Goal: Information Seeking & Learning: Learn about a topic

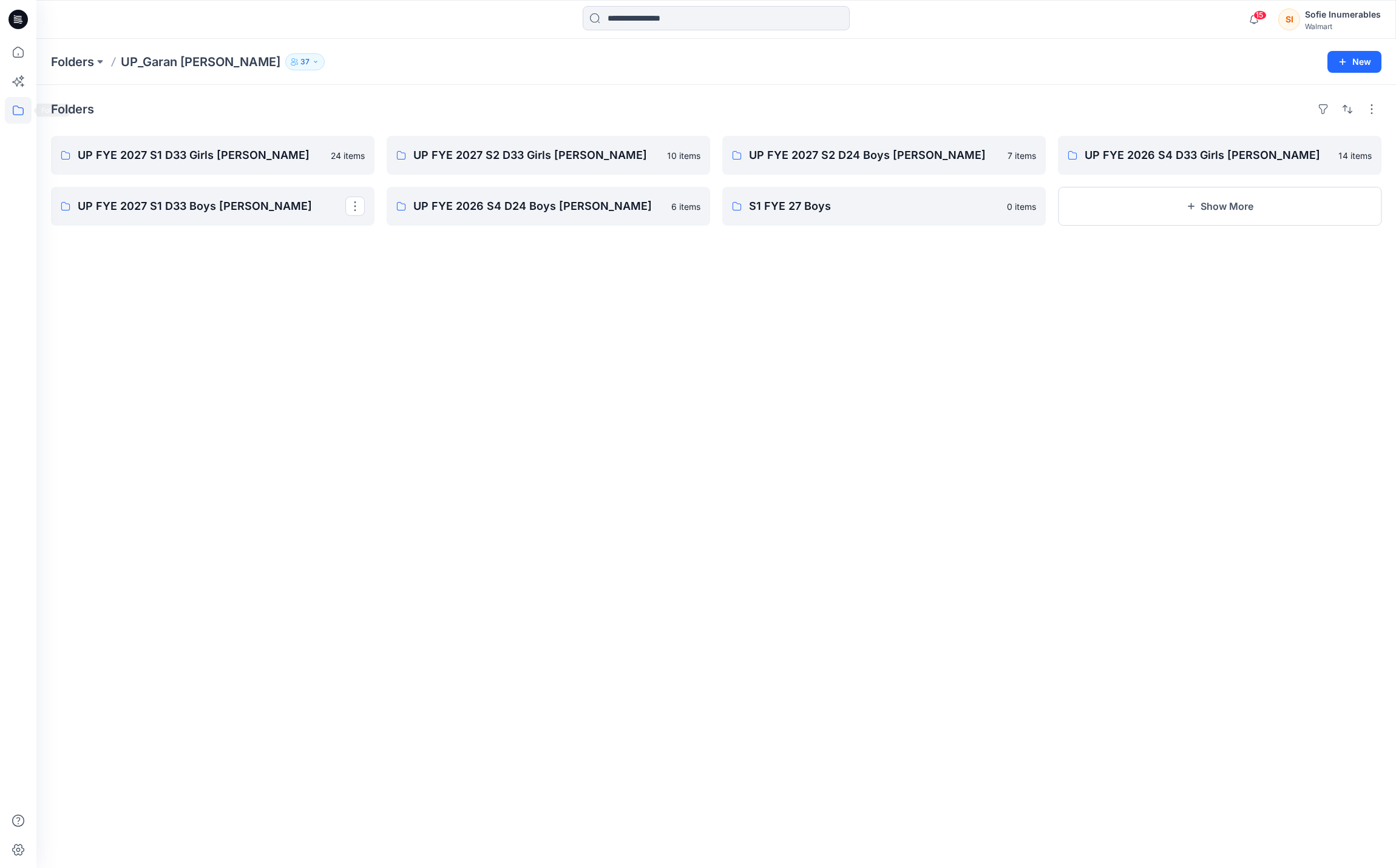
click at [28, 103] on icon at bounding box center [18, 110] width 27 height 27
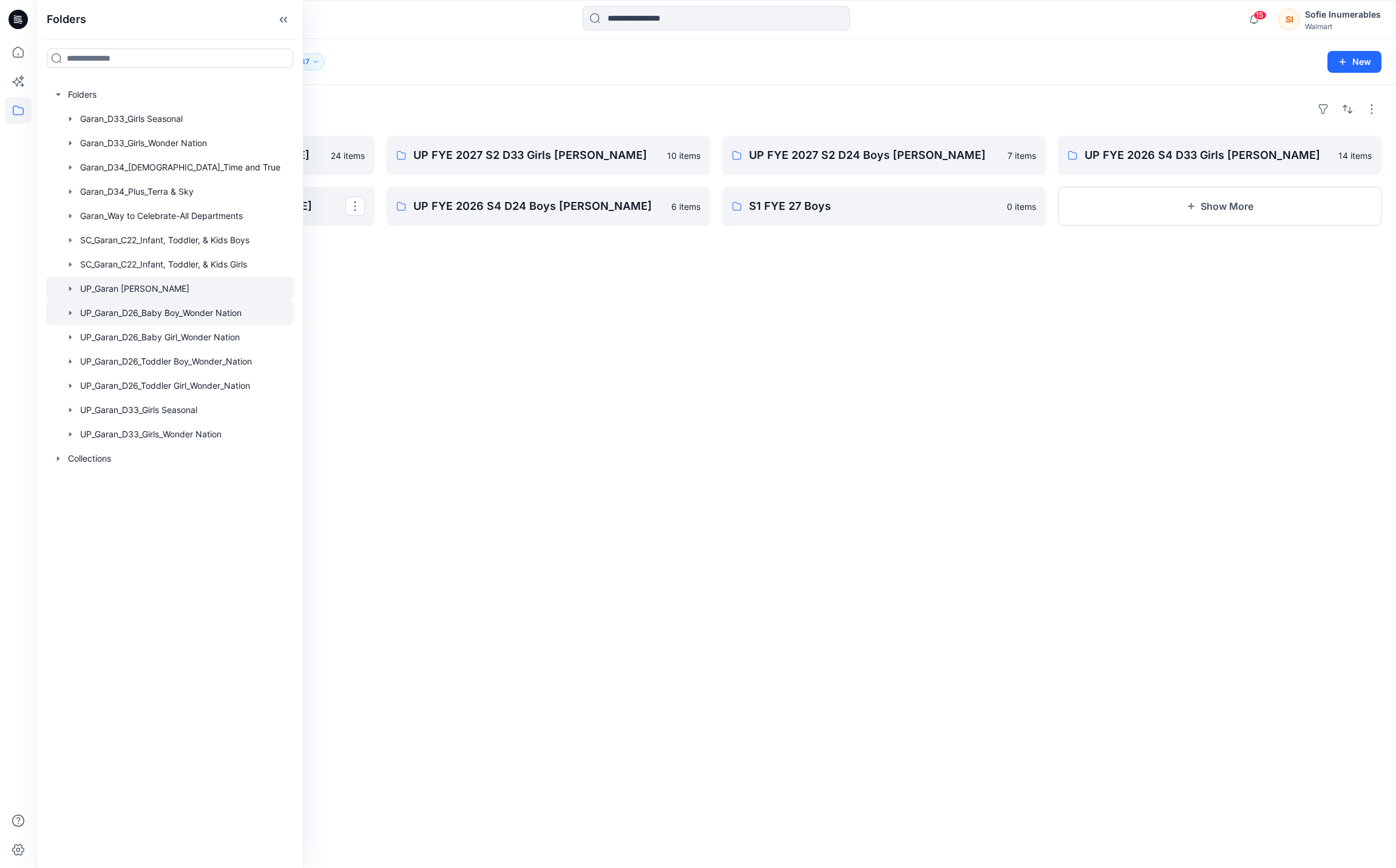
click at [73, 318] on icon "button" at bounding box center [70, 313] width 10 height 10
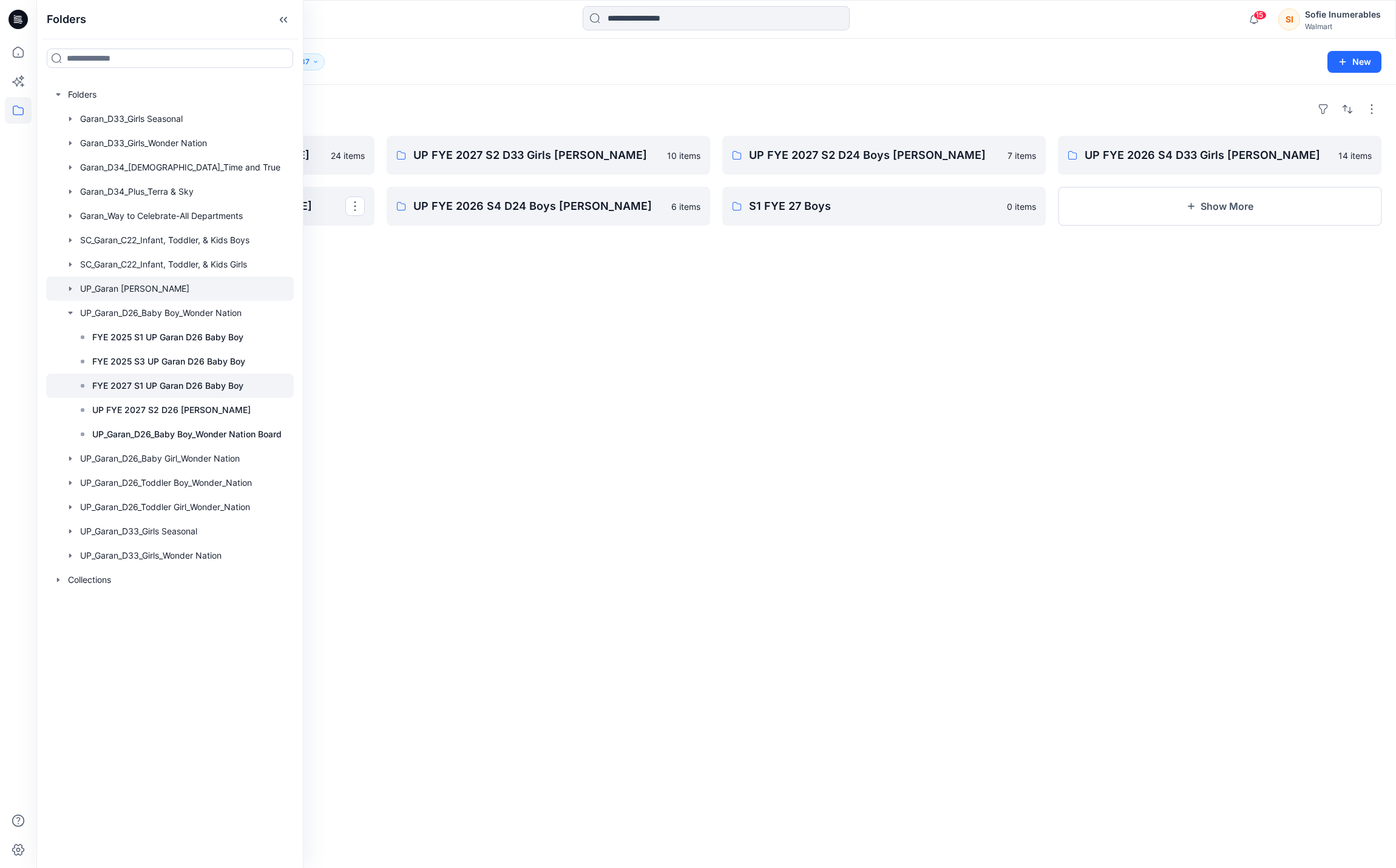
click at [192, 393] on p "FYE 2027 S1 UP Garan D26 Baby Boy" at bounding box center [167, 385] width 151 height 15
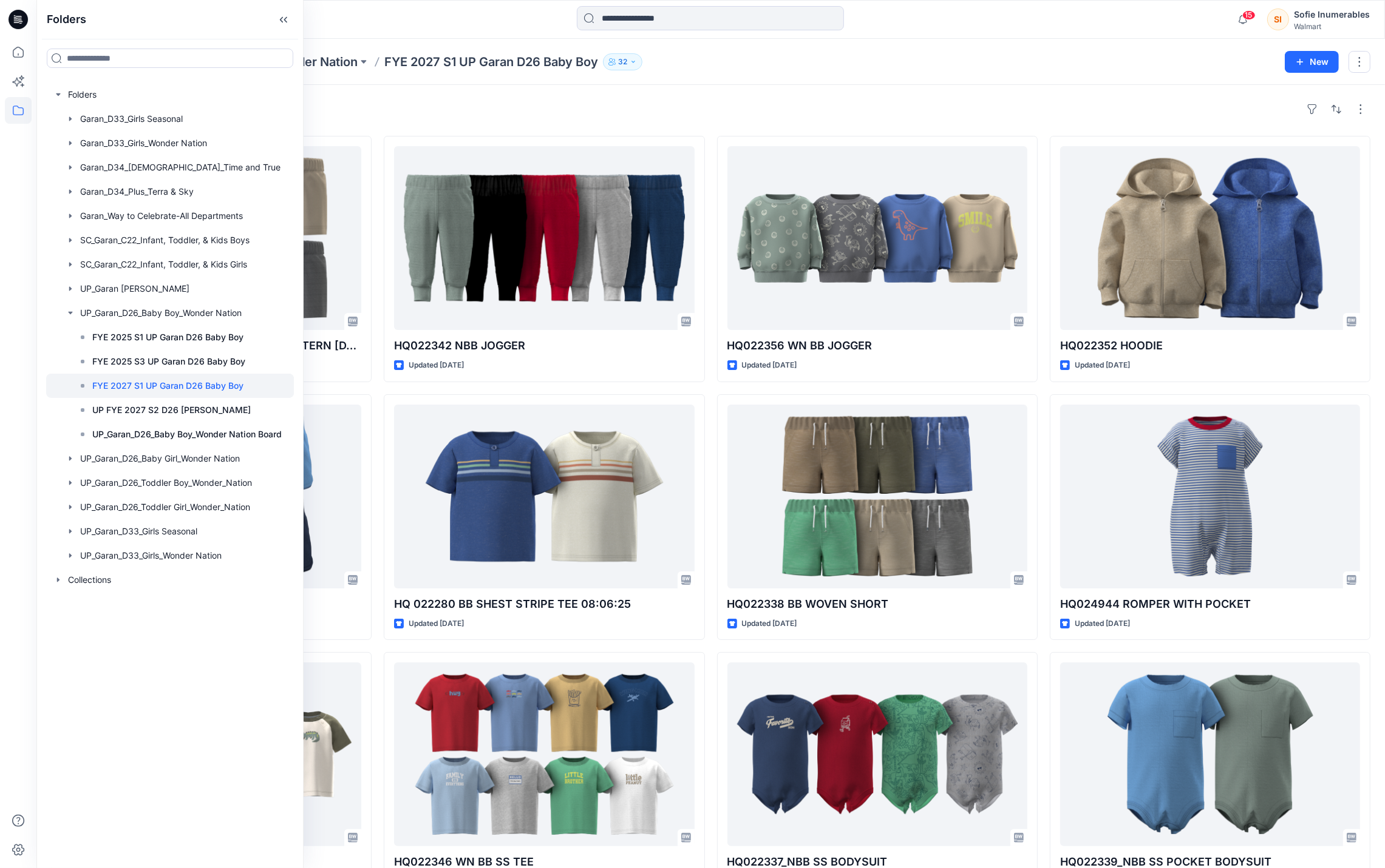
click at [1072, 62] on div "Folders UP_Garan_D26_Baby Boy_Wonder Nation FYE 2027 S1 UP Garan D26 Baby Boy 32" at bounding box center [663, 61] width 1224 height 17
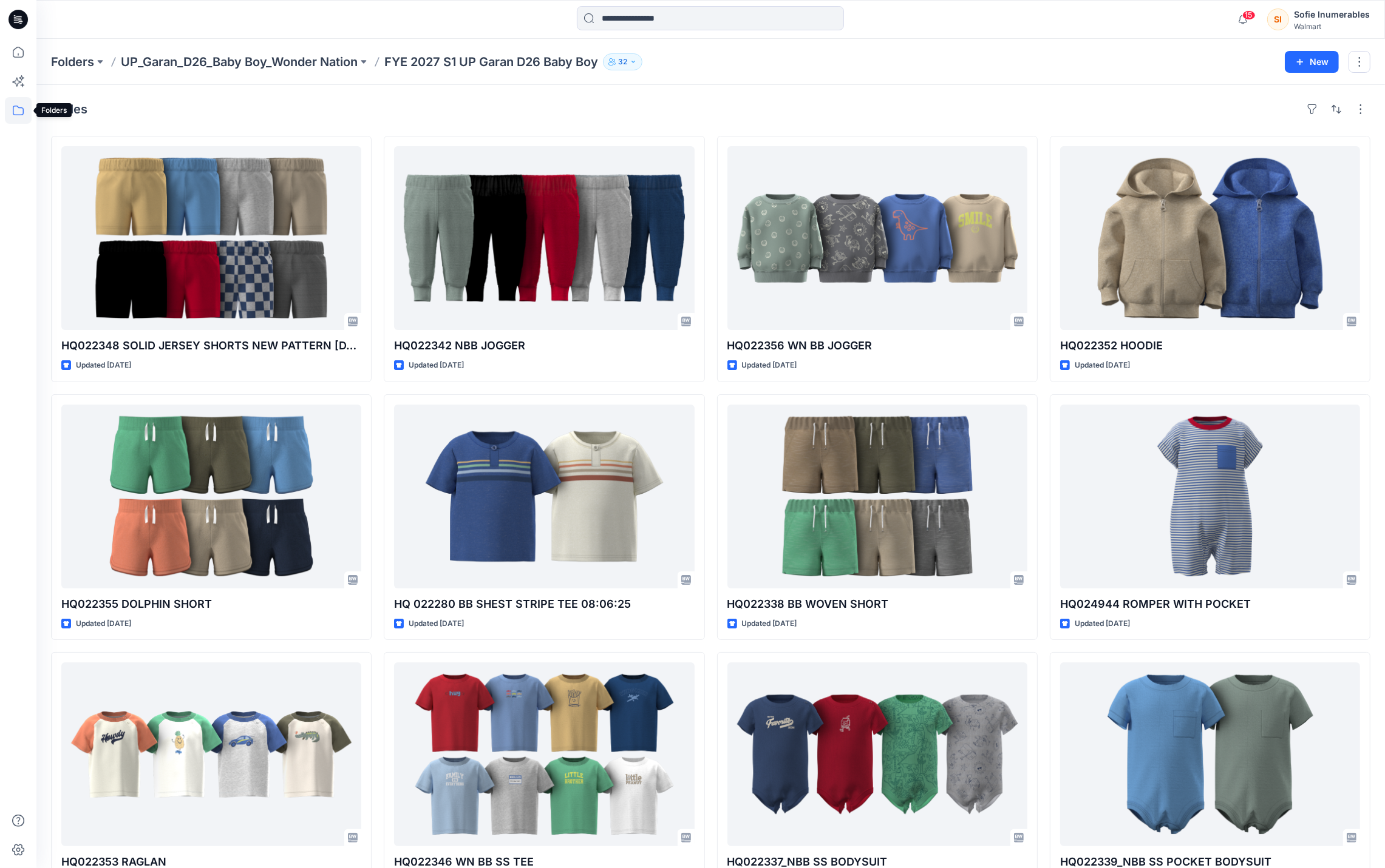
click at [15, 110] on icon at bounding box center [18, 110] width 27 height 27
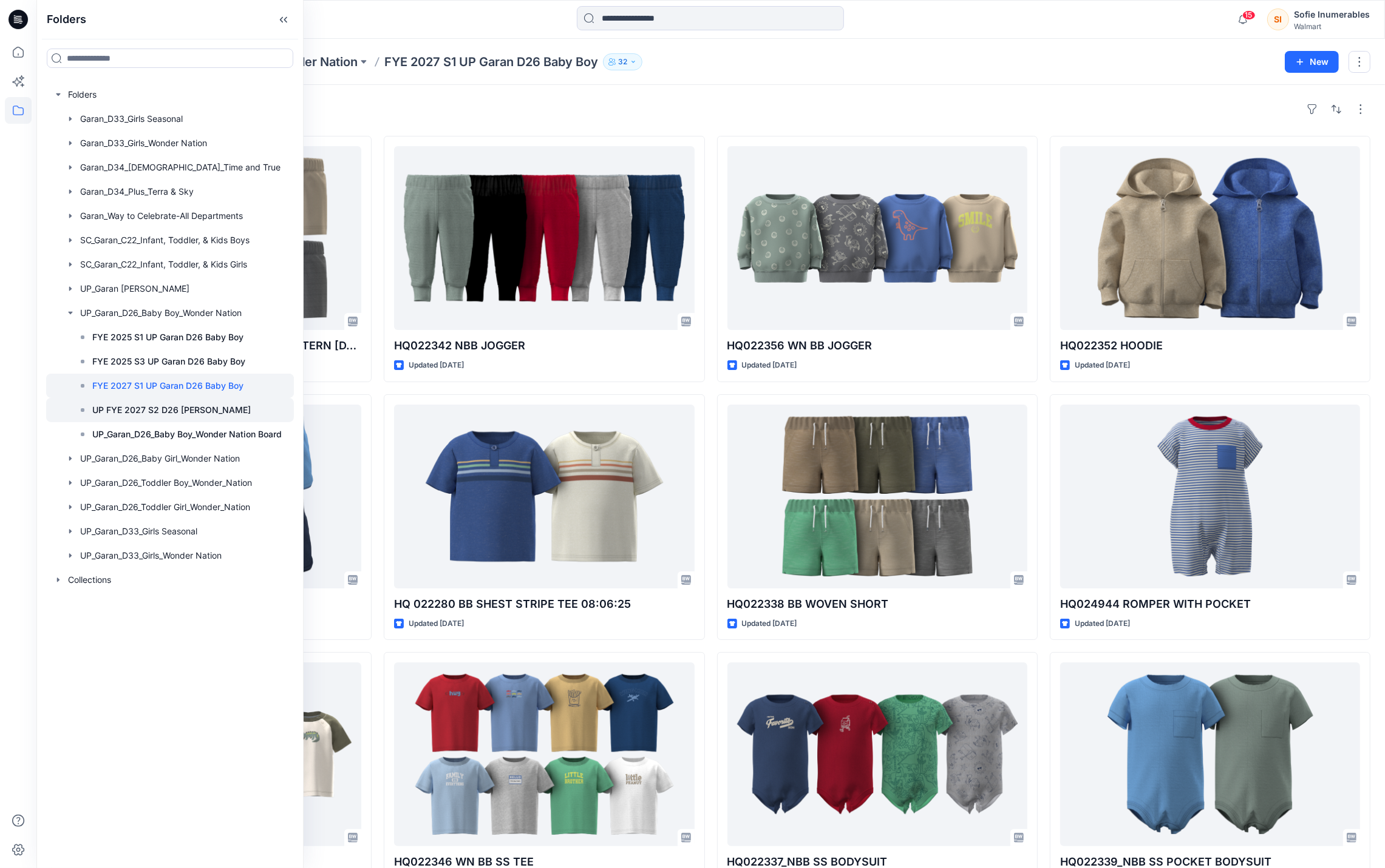
click at [243, 418] on p "UP FYE 2027 S2 D26 [PERSON_NAME]" at bounding box center [171, 410] width 158 height 15
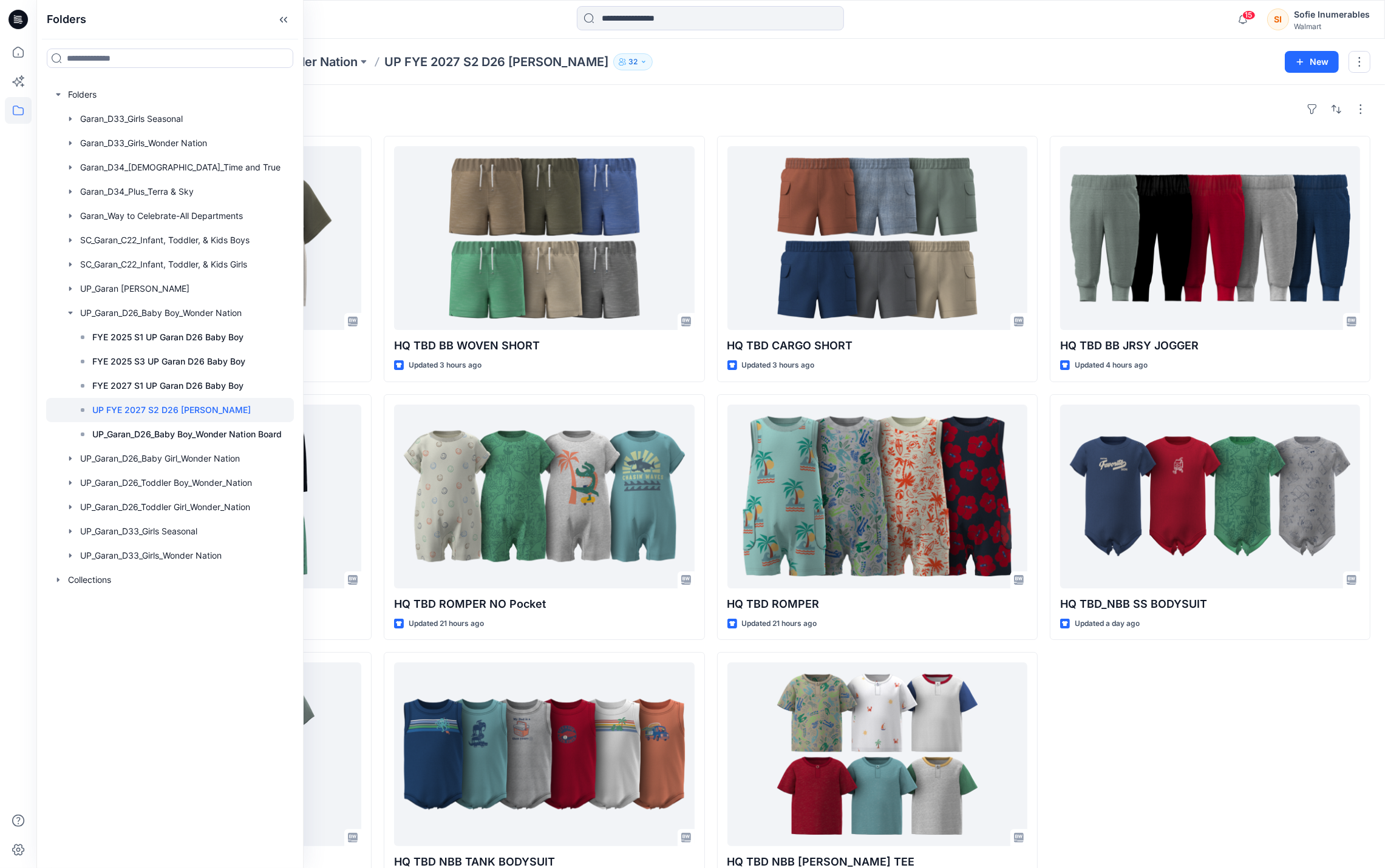
click at [1035, 106] on div "Styles" at bounding box center [710, 110] width 1319 height 20
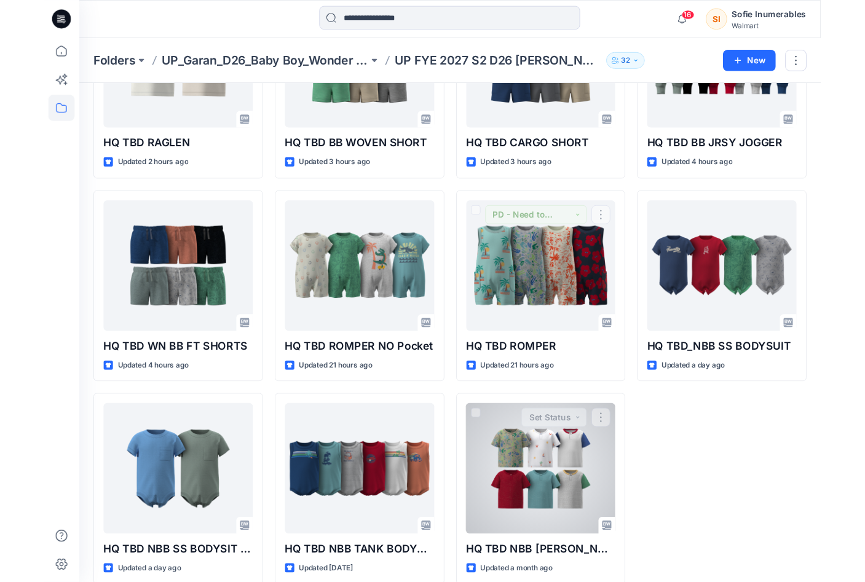
scroll to position [178, 0]
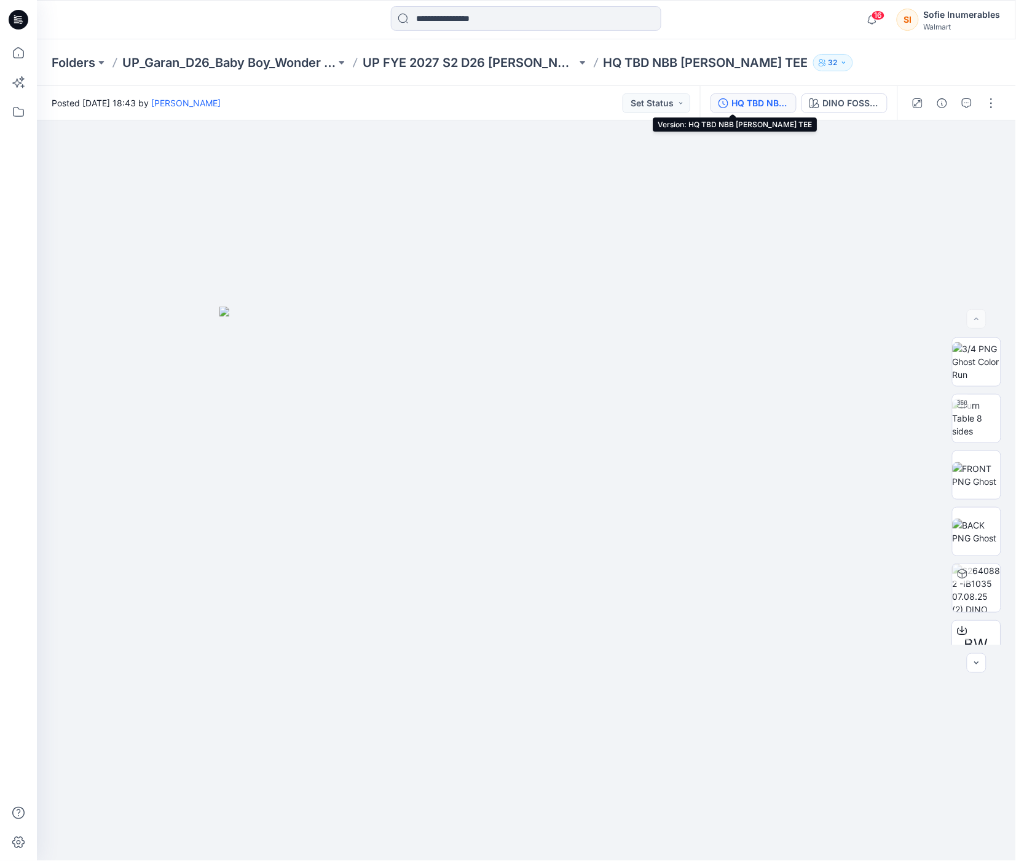
click at [757, 103] on div "HQ TBD NBB HENLY TEE" at bounding box center [760, 103] width 57 height 14
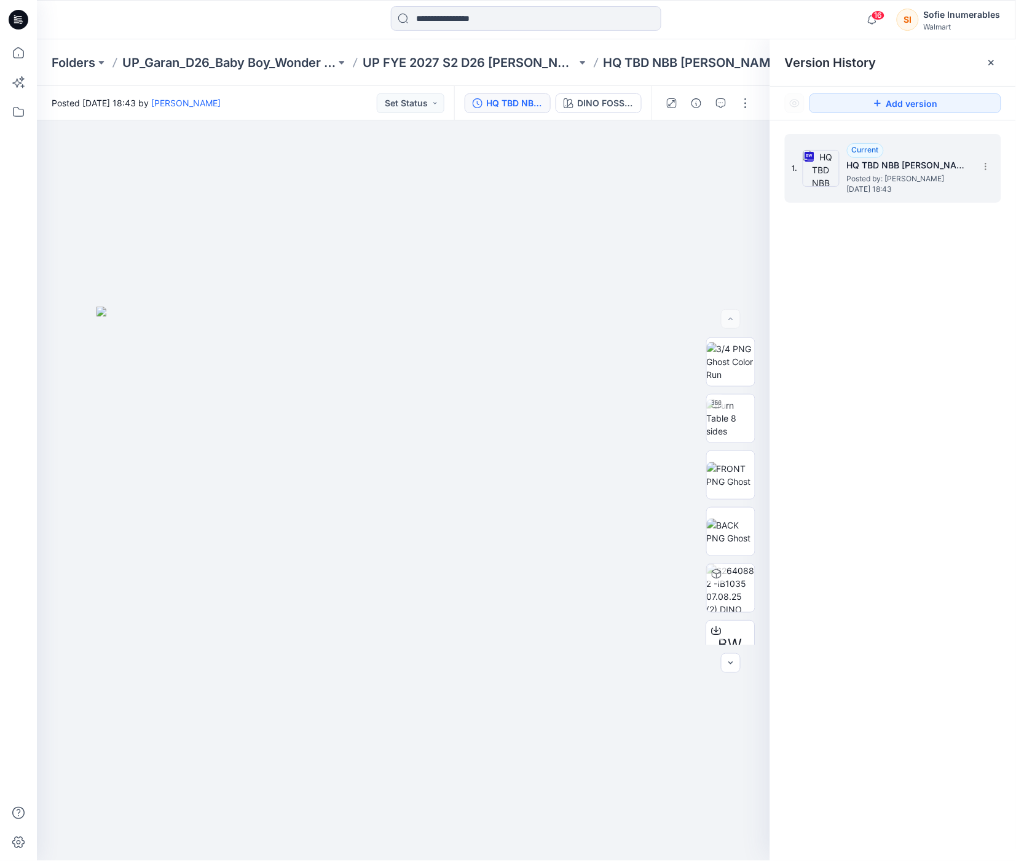
click at [852, 171] on h5 "HQ TBD NBB [PERSON_NAME] TEE" at bounding box center [908, 165] width 123 height 15
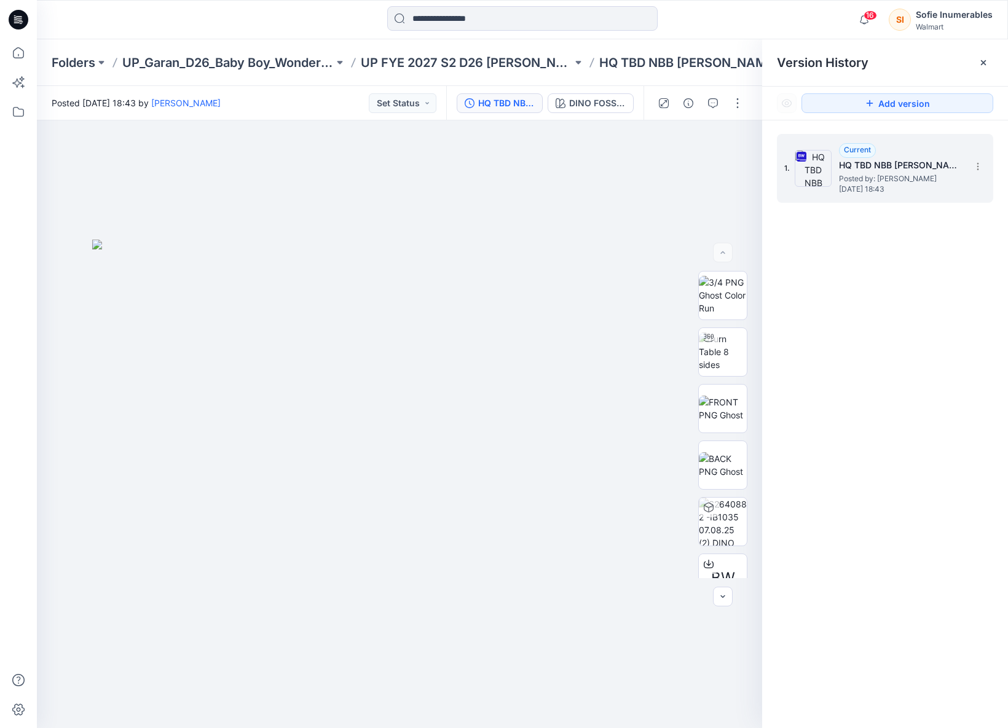
click at [831, 191] on div "1. Current HQ TBD NBB HENLY TEE Posted by: Erik Tlamani Thursday, July 24, 2025…" at bounding box center [876, 168] width 184 height 59
click at [492, 96] on div "HQ TBD NBB [PERSON_NAME] TEE" at bounding box center [506, 103] width 57 height 14
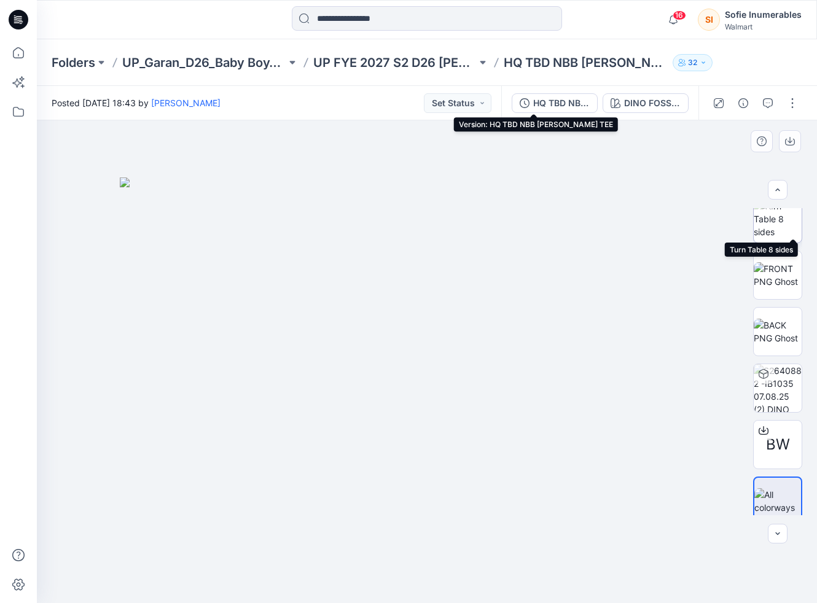
scroll to position [81, 0]
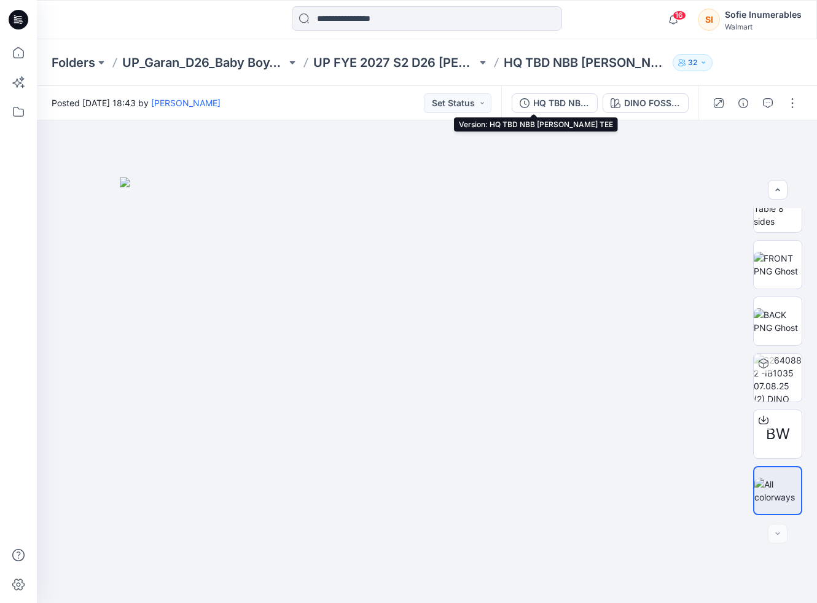
drag, startPoint x: 765, startPoint y: 73, endPoint x: 768, endPoint y: 60, distance: 12.5
click at [765, 73] on div "Folders UP_Garan_D26_Baby Boy_Wonder Nation UP FYE 2027 S2 D26 BB Garan HQ TBD …" at bounding box center [427, 62] width 780 height 47
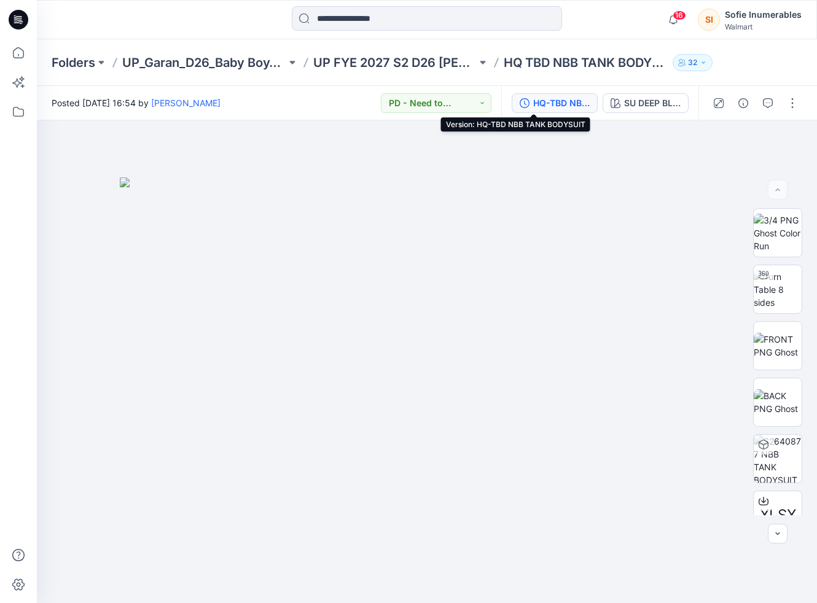
click at [553, 98] on div "HQ-TBD NBB TANK BODYSUIT" at bounding box center [561, 103] width 57 height 14
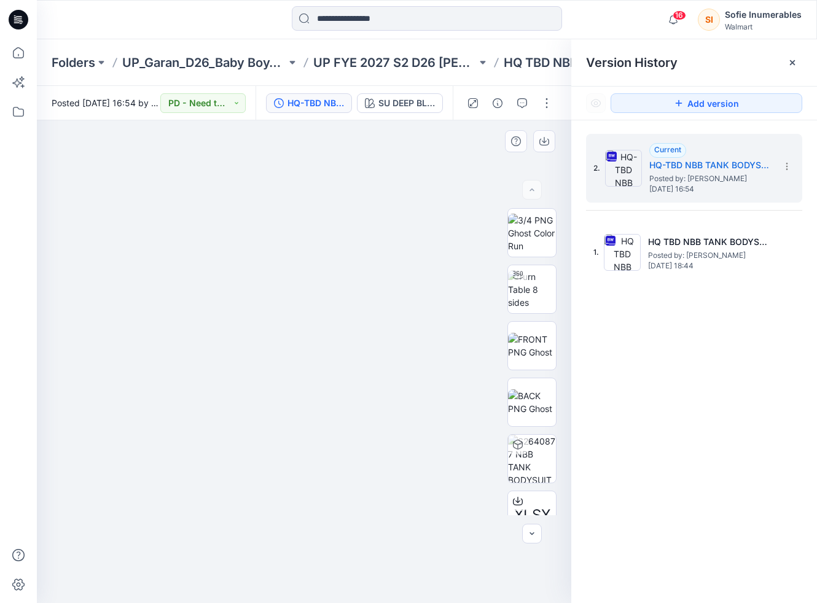
click at [506, 155] on div at bounding box center [304, 361] width 535 height 483
drag, startPoint x: 791, startPoint y: 64, endPoint x: 797, endPoint y: 50, distance: 15.2
click at [790, 64] on icon at bounding box center [793, 63] width 10 height 10
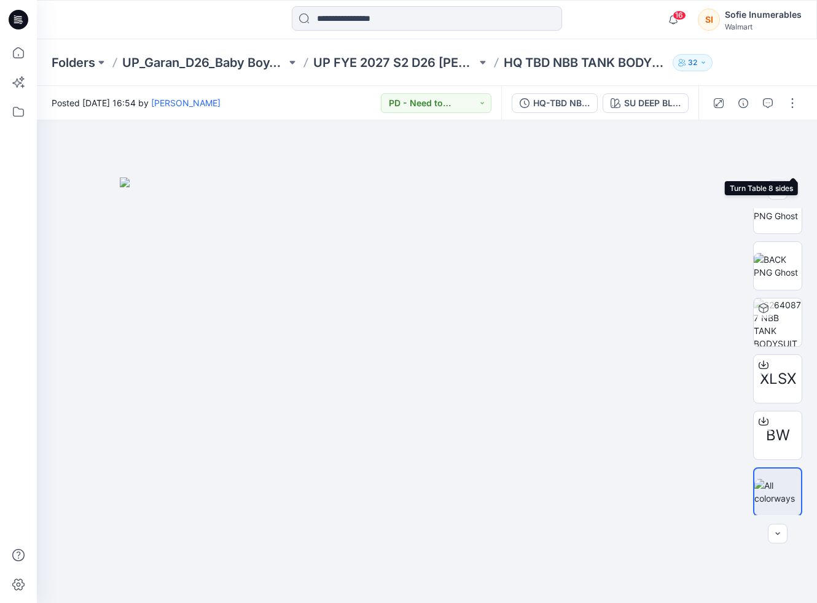
scroll to position [137, 0]
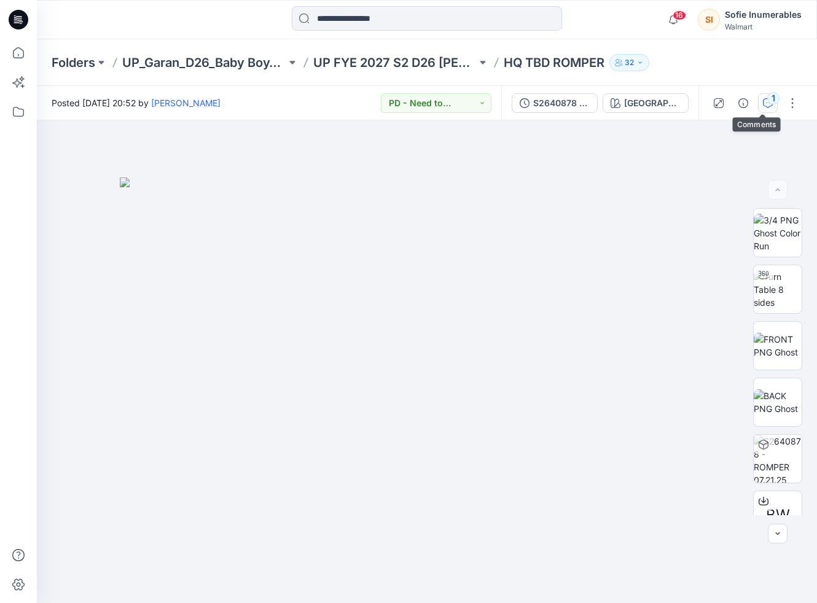
click at [767, 105] on icon "button" at bounding box center [768, 103] width 10 height 10
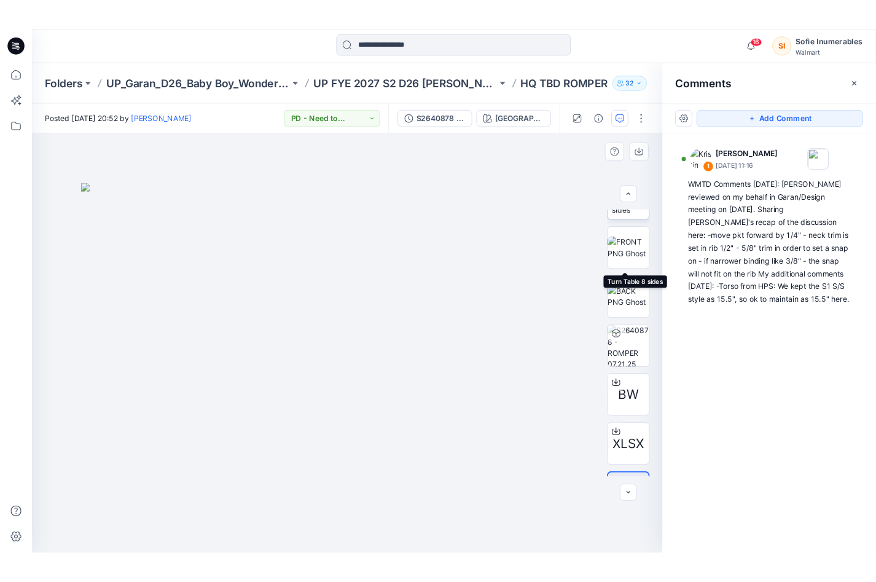
scroll to position [137, 0]
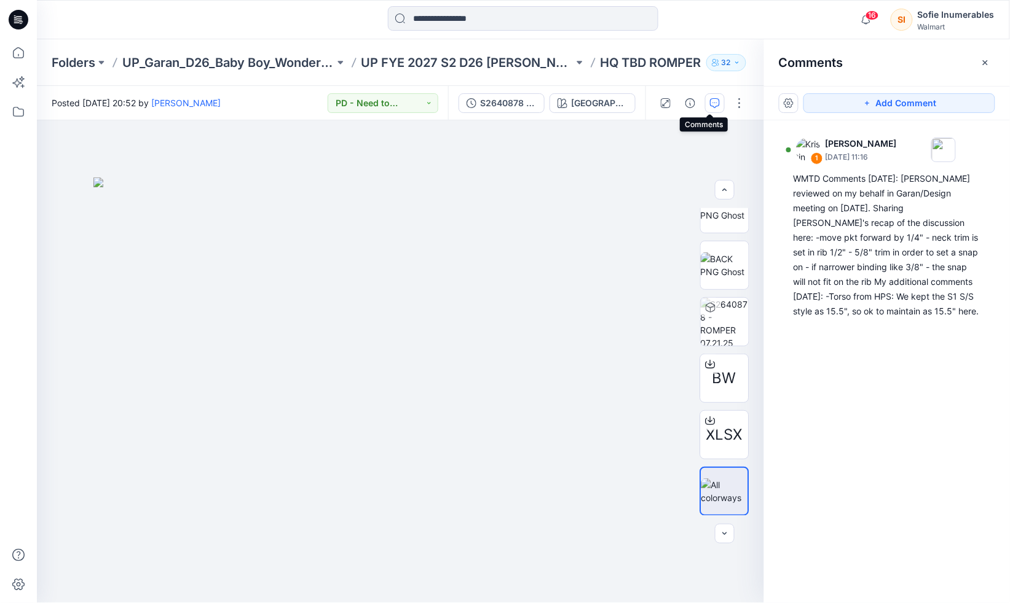
drag, startPoint x: 985, startPoint y: 63, endPoint x: 973, endPoint y: 65, distance: 12.5
click at [817, 63] on icon "button" at bounding box center [985, 62] width 5 height 5
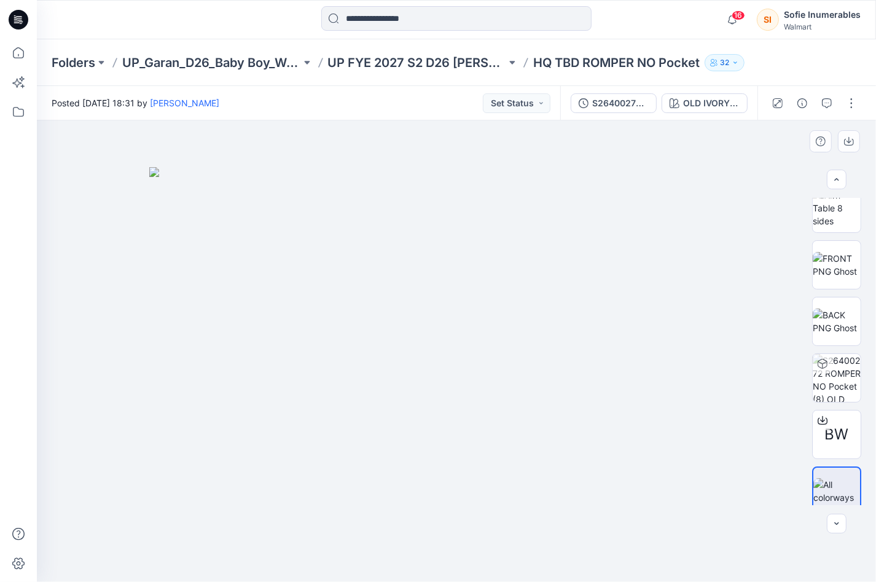
scroll to position [81, 0]
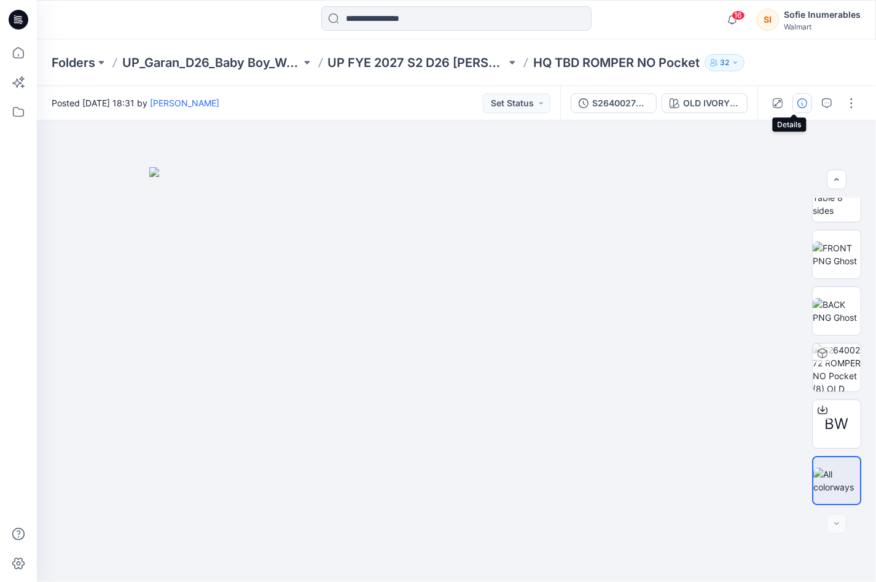
click at [798, 103] on icon "button" at bounding box center [803, 103] width 10 height 10
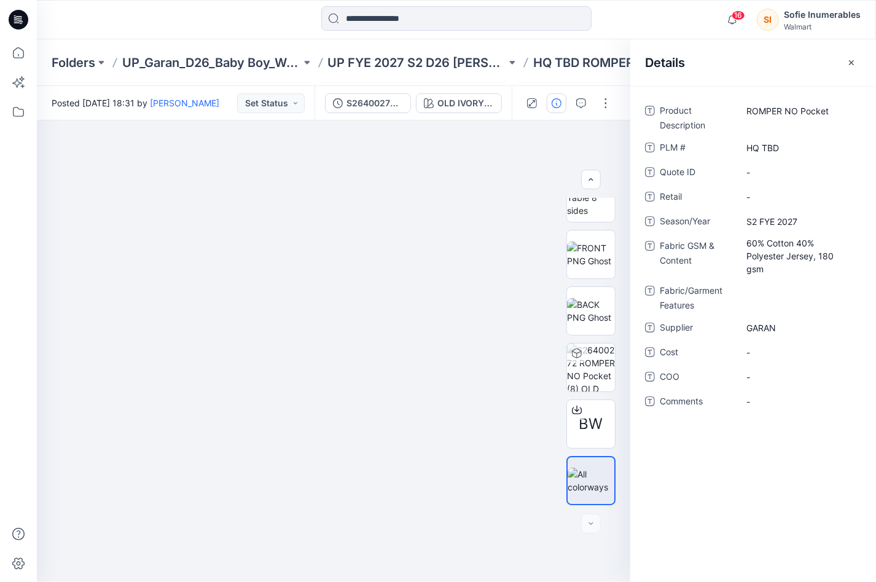
drag, startPoint x: 854, startPoint y: 61, endPoint x: 841, endPoint y: 68, distance: 13.7
click at [854, 62] on icon "button" at bounding box center [852, 63] width 10 height 10
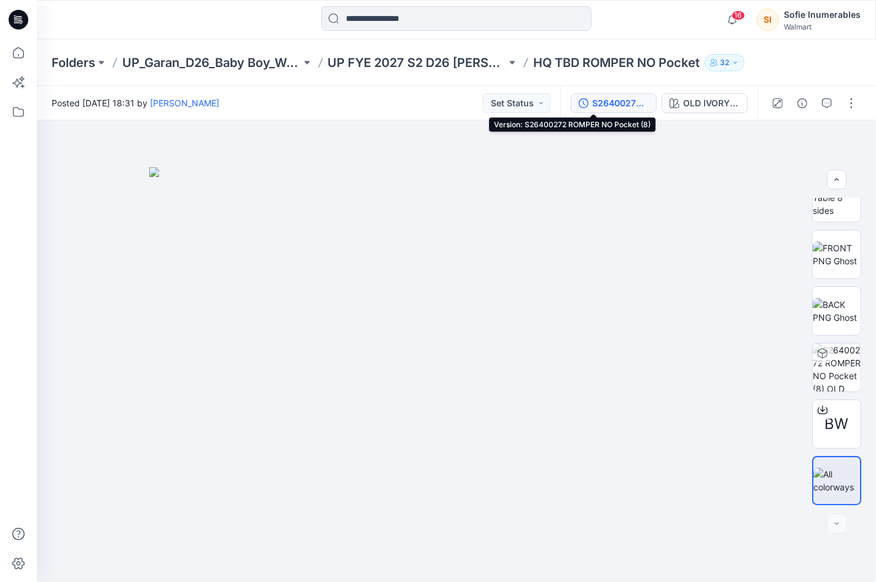
click at [613, 105] on div "S26400272 ROMPER NO Pocket (8)" at bounding box center [620, 103] width 57 height 14
